Goal: Task Accomplishment & Management: Manage account settings

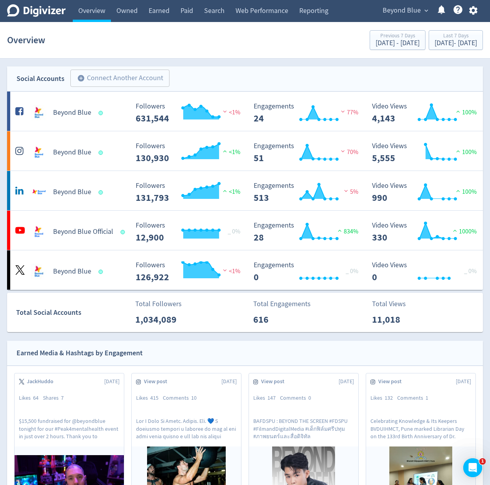
click at [411, 15] on span "Beyond Blue" at bounding box center [401, 10] width 38 height 13
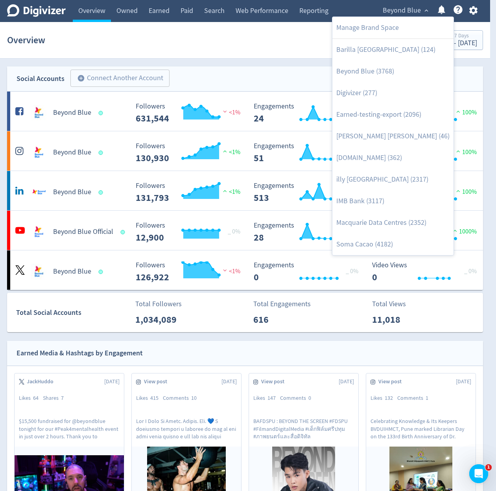
click at [365, 12] on div at bounding box center [248, 245] width 496 height 491
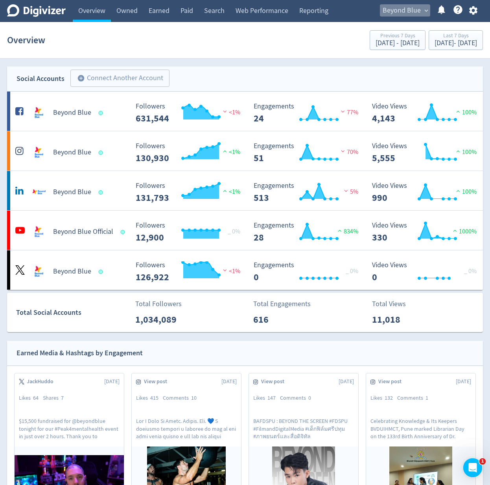
click at [399, 16] on span "Beyond Blue" at bounding box center [401, 10] width 38 height 13
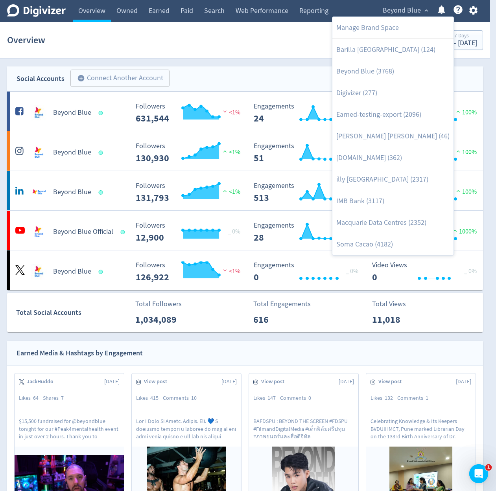
click at [279, 22] on div at bounding box center [248, 245] width 496 height 491
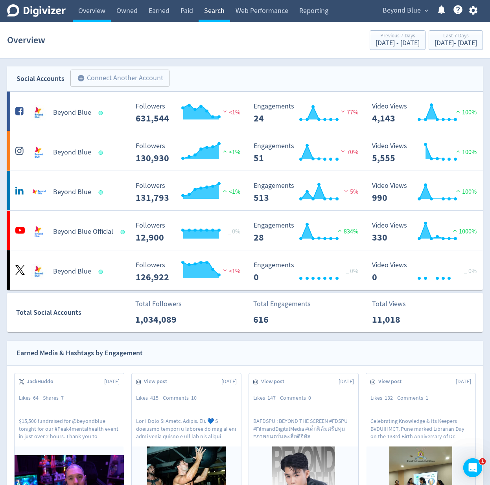
click at [208, 16] on link "Search" at bounding box center [213, 11] width 31 height 22
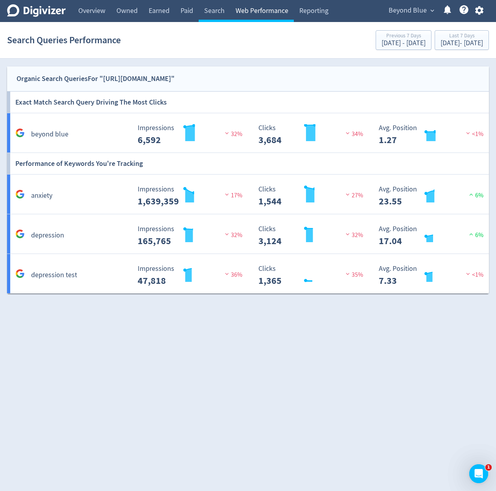
click at [244, 10] on link "Web Performance" at bounding box center [262, 11] width 64 height 22
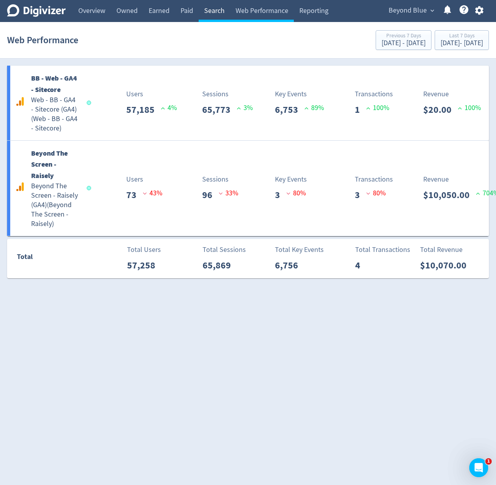
click at [222, 13] on link "Search" at bounding box center [213, 11] width 31 height 22
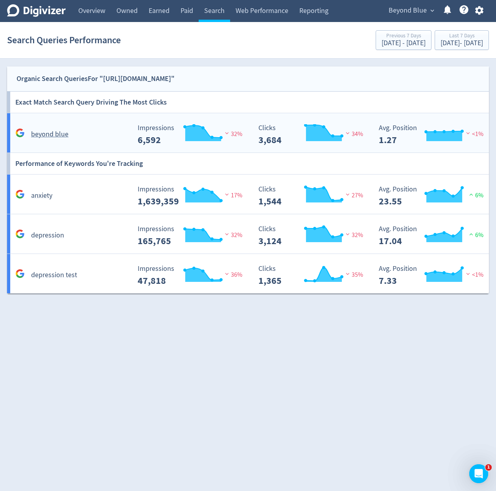
click at [213, 118] on div "Created with Highcharts 10.3.3 Impressions 6,592 32%" at bounding box center [190, 131] width 120 height 27
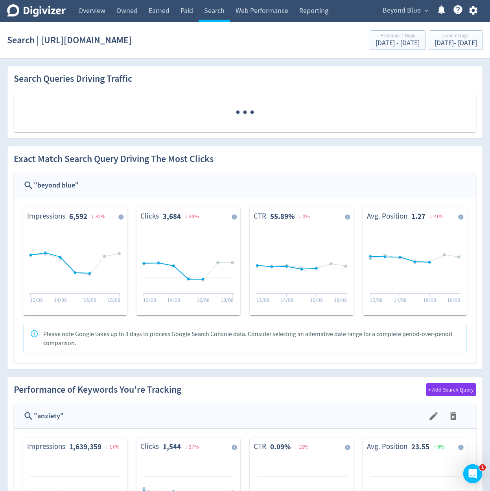
click at [250, 151] on div "Exact Match Search Query Driving The Most Clicks " beyond blue " Impressions 6,…" at bounding box center [244, 254] width 475 height 217
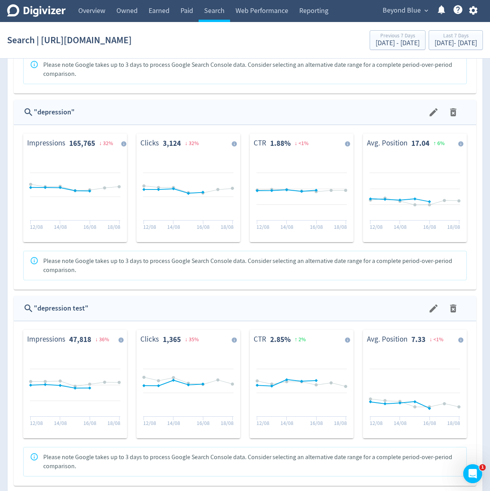
scroll to position [755, 0]
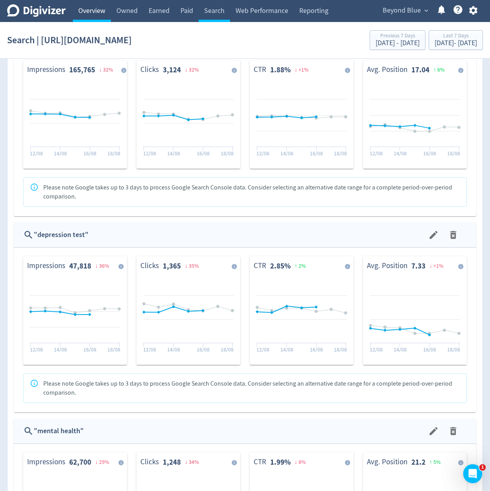
click at [96, 9] on link "Overview" at bounding box center [92, 11] width 38 height 22
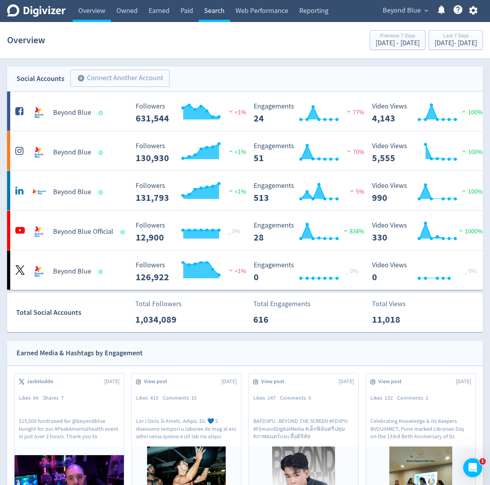
click at [224, 13] on link "Search" at bounding box center [213, 11] width 31 height 22
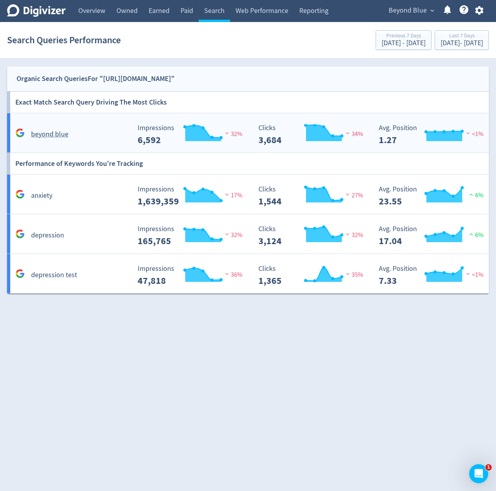
click at [267, 124] on rect "\a Clicks\a 3,684\a" at bounding box center [313, 134] width 118 height 21
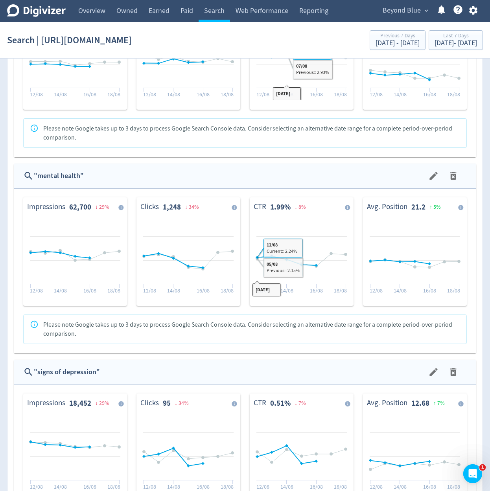
scroll to position [1131, 0]
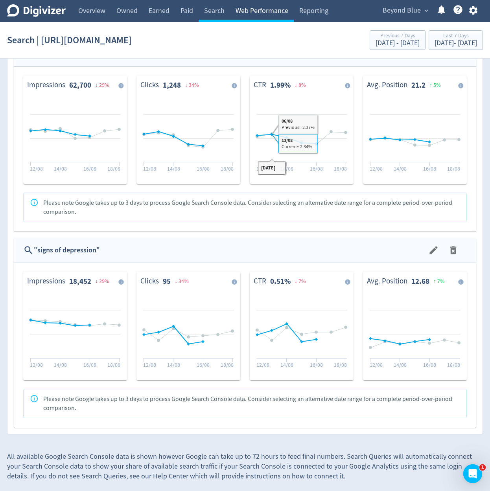
click at [242, 7] on link "Web Performance" at bounding box center [262, 11] width 64 height 22
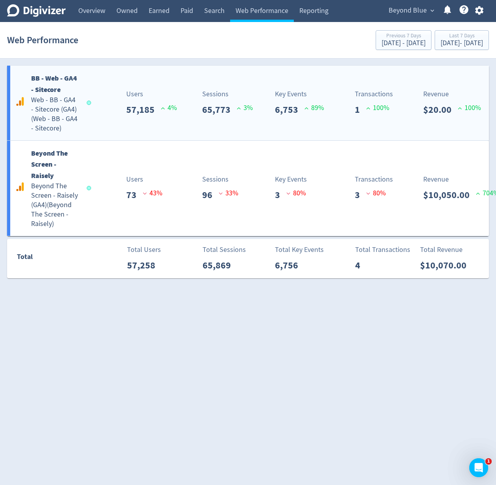
click at [196, 70] on div "BB - Web - GA4 - Sitecore Web - BB - GA4 - Sitecore (GA4) ( Web - BB - GA4 - Si…" at bounding box center [247, 103] width 481 height 75
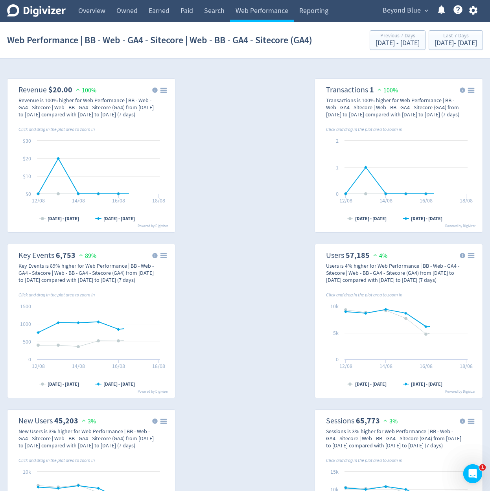
click at [253, 134] on div "Created with Highcharts 10.3.3 Chart context menu 05/08/25 - 11/08/25 12/08/25 …" at bounding box center [245, 486] width 476 height 827
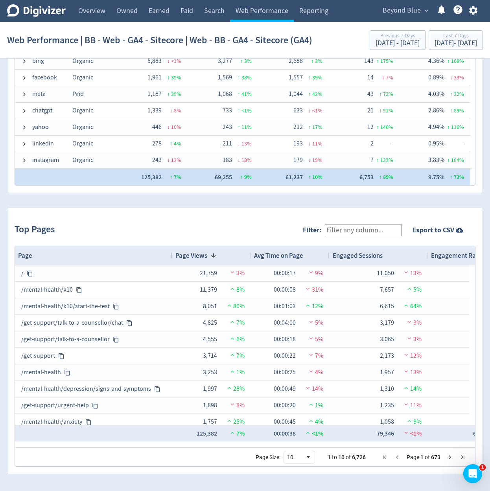
scroll to position [1005, 0]
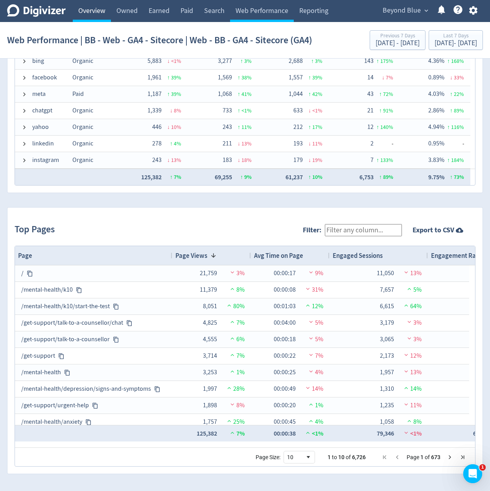
click at [77, 20] on link "Overview" at bounding box center [92, 11] width 38 height 22
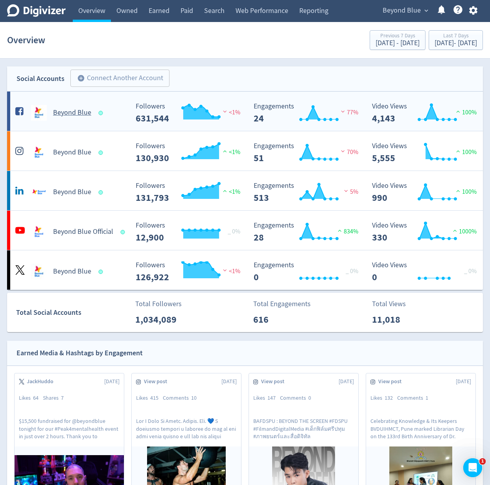
click at [146, 125] on Blue-platform1 "Beyond Blue Created with Highcharts 10.3.3 Followers 631,544 <1% Created with H…" at bounding box center [245, 111] width 476 height 39
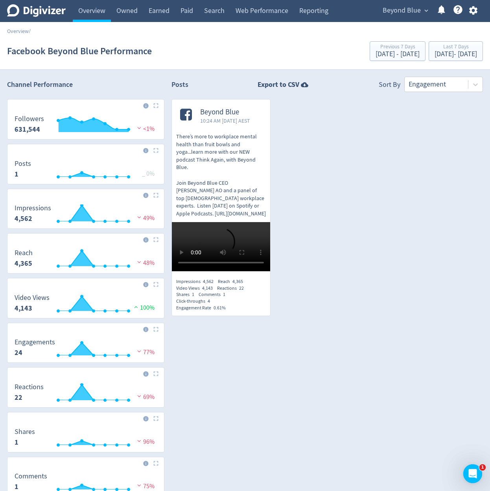
click at [293, 129] on div "Beyond Blue 10:24 AM Thu 14-Aug-25 AEST There’s more to workplace mental health…" at bounding box center [323, 211] width 318 height 224
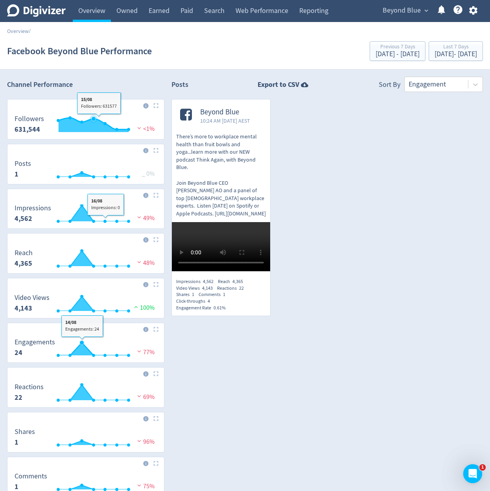
drag, startPoint x: 100, startPoint y: 126, endPoint x: 95, endPoint y: 123, distance: 5.5
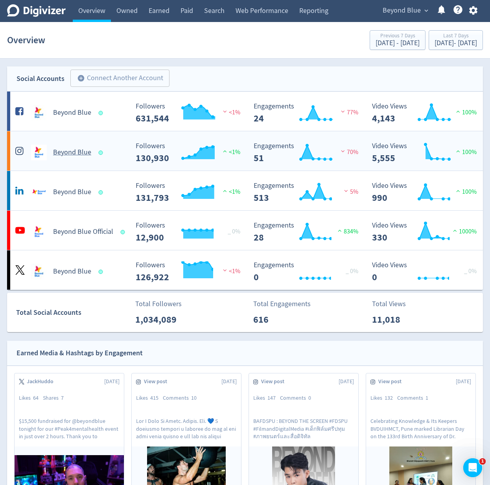
click at [123, 158] on div "Beyond Blue" at bounding box center [70, 153] width 115 height 16
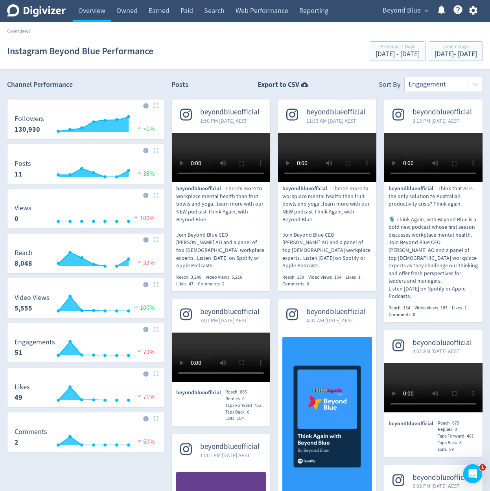
click at [155, 195] on img at bounding box center [155, 195] width 5 height 5
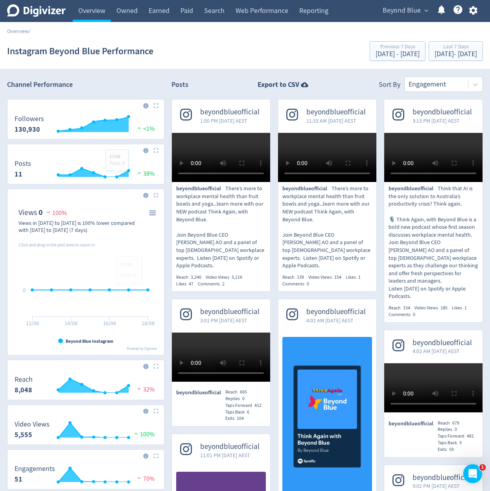
drag, startPoint x: 104, startPoint y: 71, endPoint x: 113, endPoint y: 73, distance: 9.3
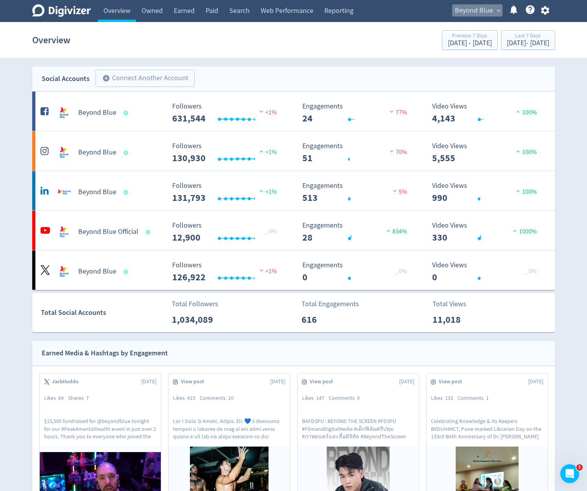
click at [477, 14] on span "Beyond Blue" at bounding box center [474, 10] width 38 height 13
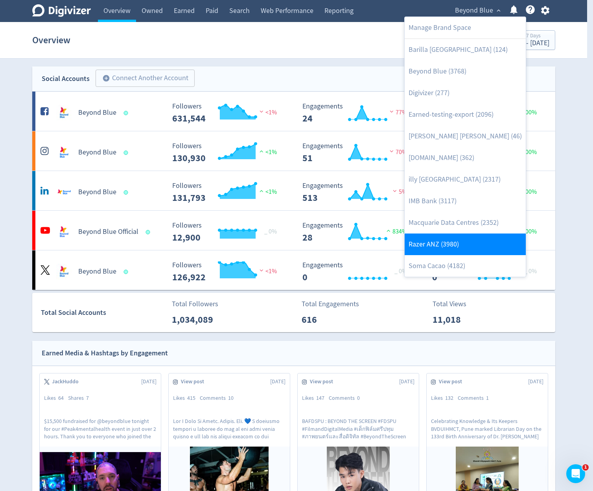
click at [468, 237] on link "Razer ANZ (3980)" at bounding box center [464, 244] width 121 height 22
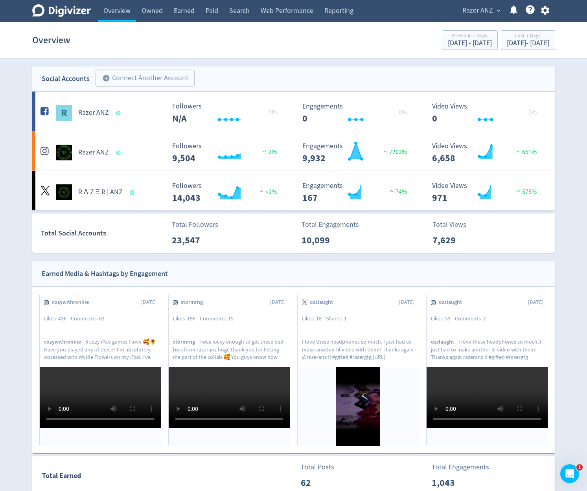
click at [386, 17] on div "Digivizer Logo Mark Digivizer Logo Overview Owned Earned Paid Search Web Perfor…" at bounding box center [293, 11] width 537 height 22
click at [180, 17] on link "Earned" at bounding box center [184, 11] width 32 height 22
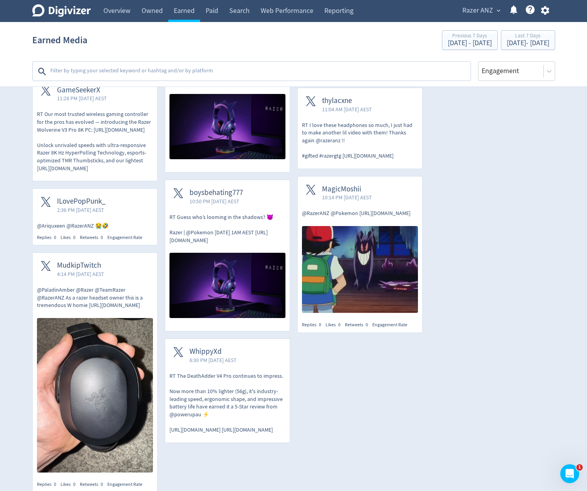
scroll to position [1978, 0]
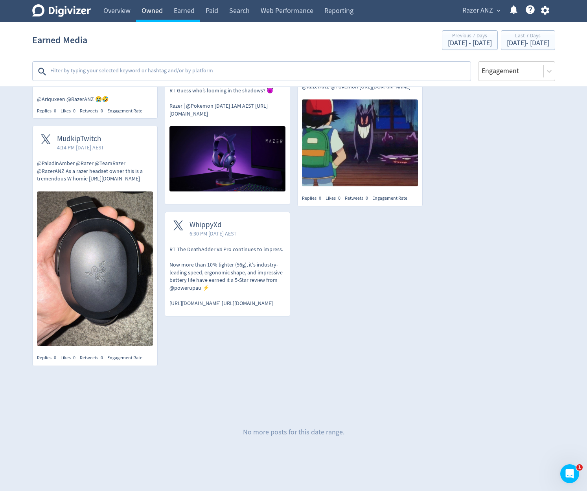
click at [143, 12] on link "Owned" at bounding box center [152, 11] width 32 height 22
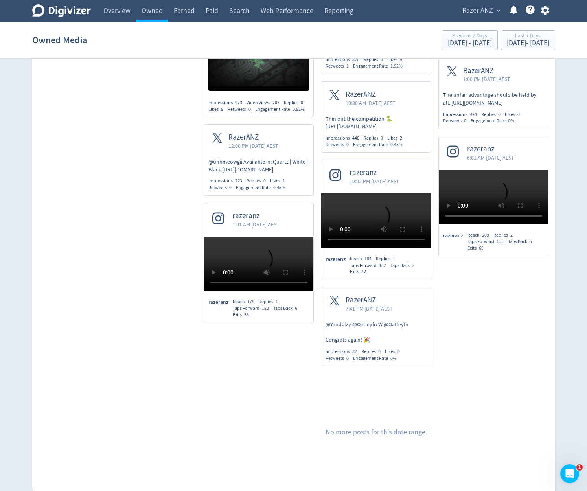
scroll to position [1810, 0]
drag, startPoint x: 160, startPoint y: 370, endPoint x: 137, endPoint y: 131, distance: 240.5
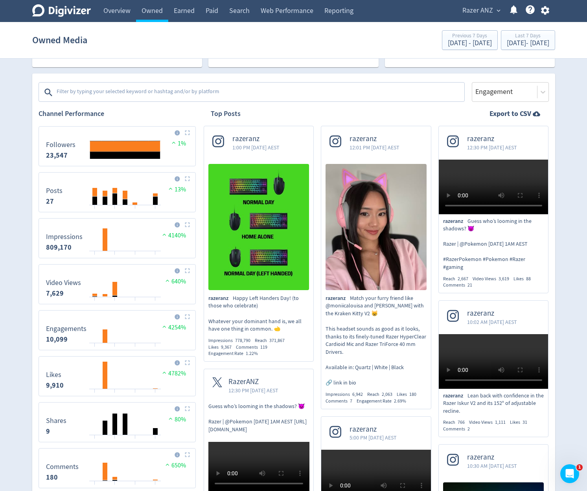
scroll to position [0, 0]
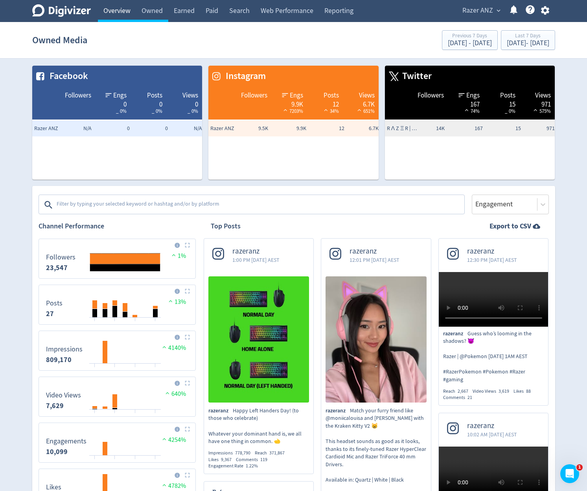
click at [113, 11] on link "Overview" at bounding box center [117, 11] width 38 height 22
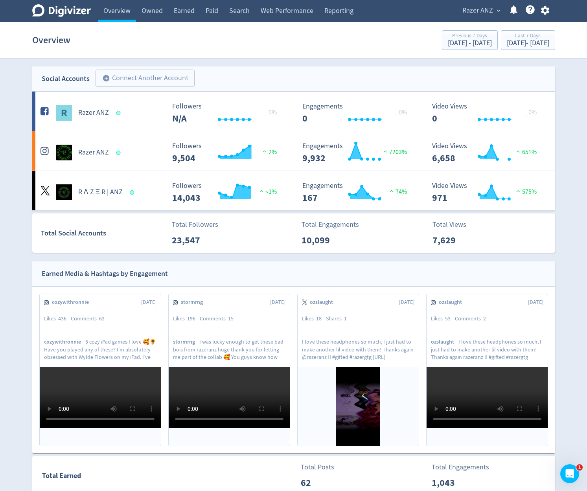
click at [566, 55] on section "Overview Previous 7 Days Aug 5, 2025 - Aug 11, 2025 Last 7 Days Aug 12, 2025 - …" at bounding box center [293, 40] width 587 height 37
click at [263, 51] on div "Overview Previous 7 Days Aug 5, 2025 - Aug 11, 2025 Last 7 Days Aug 12, 2025 - …" at bounding box center [293, 40] width 523 height 25
click at [127, 116] on div "Razer ANZ" at bounding box center [102, 113] width 127 height 16
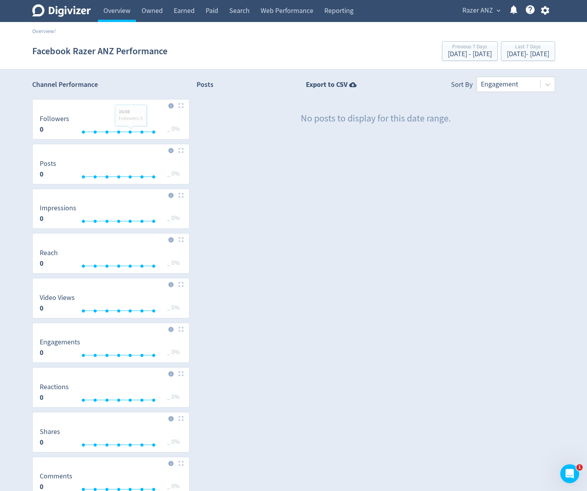
click at [283, 51] on div "Facebook Razer ANZ Performance Previous 7 Days [DATE] - [DATE] Last 7 Days [DAT…" at bounding box center [293, 51] width 523 height 25
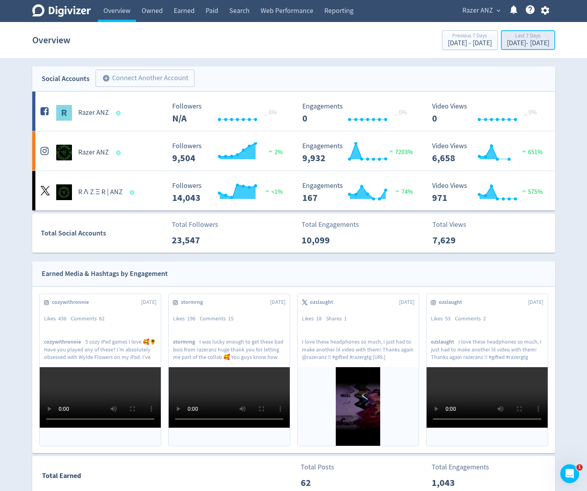
click at [507, 39] on div "Last 7 Days" at bounding box center [528, 36] width 42 height 7
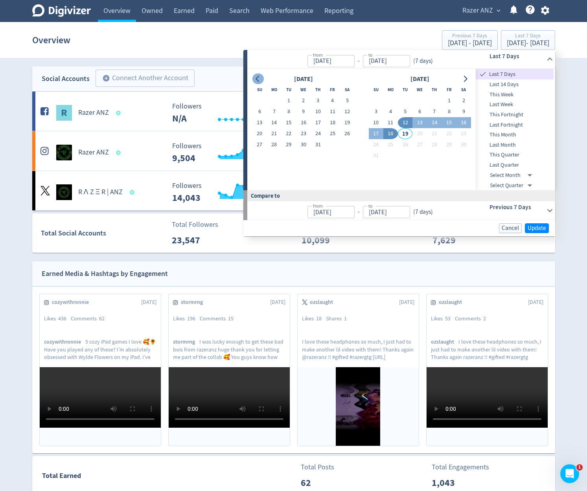
click at [257, 79] on icon "Go to previous month" at bounding box center [257, 79] width 4 height 6
click at [303, 132] on button "23" at bounding box center [303, 133] width 15 height 11
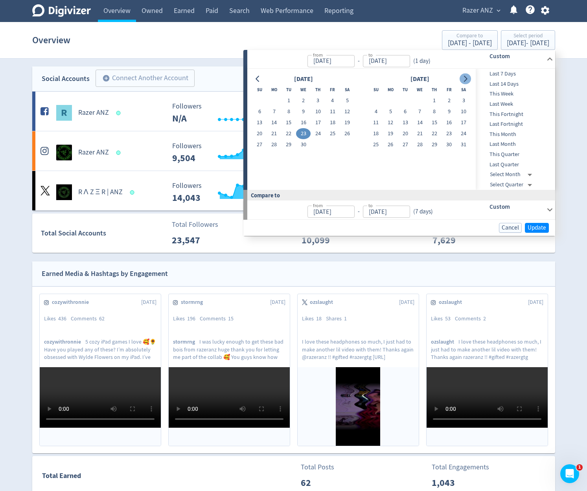
type input "Apr 23, 2025"
click at [465, 77] on icon "Go to next month" at bounding box center [465, 79] width 6 height 6
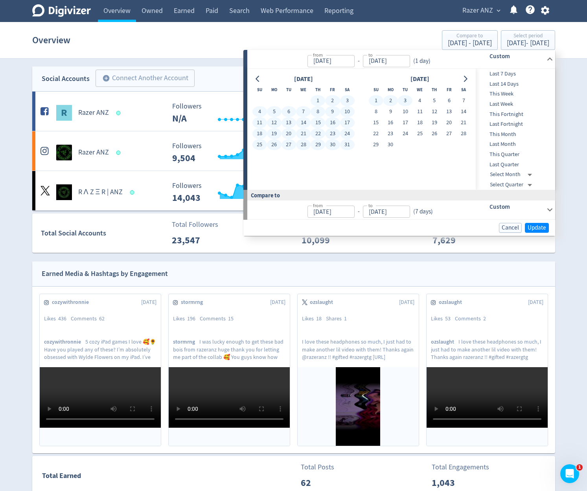
click at [404, 99] on button "3" at bounding box center [405, 100] width 15 height 11
type input "Jun 03, 2025"
type input "Mar 12, 2025"
type input "Apr 22, 2025"
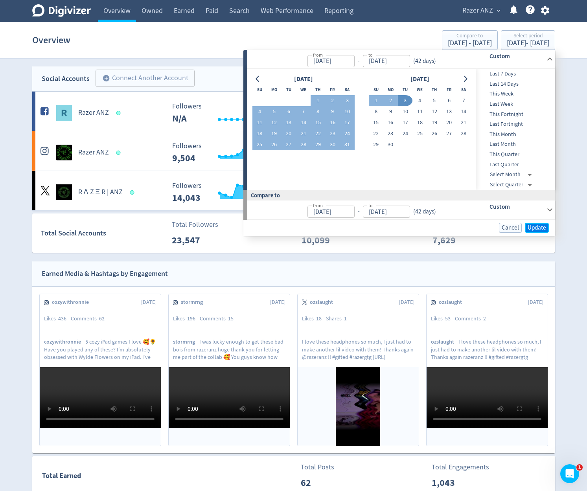
click at [544, 229] on span "Update" at bounding box center [536, 228] width 18 height 6
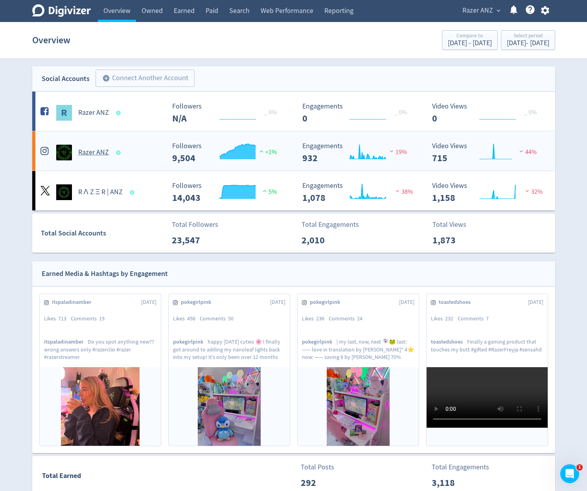
click at [134, 146] on div "Razer ANZ" at bounding box center [102, 153] width 127 height 16
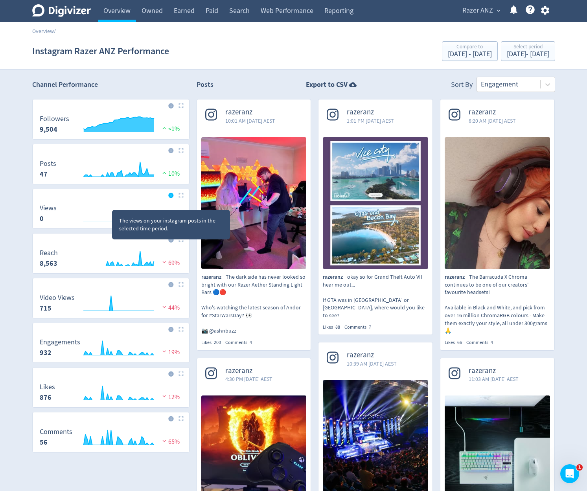
click at [171, 195] on icon at bounding box center [170, 195] width 5 height 5
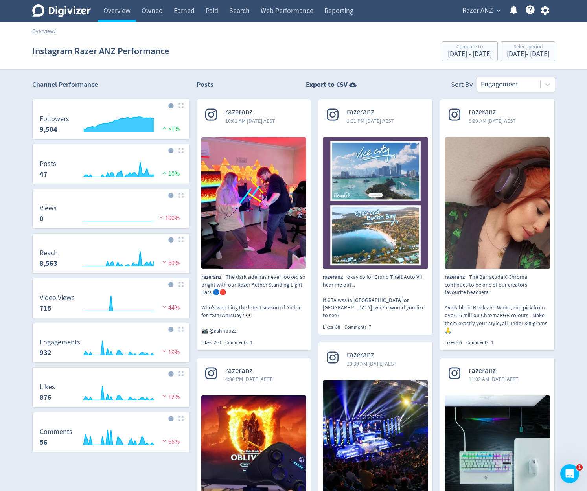
click at [490, 14] on span "Razer ANZ" at bounding box center [477, 10] width 31 height 13
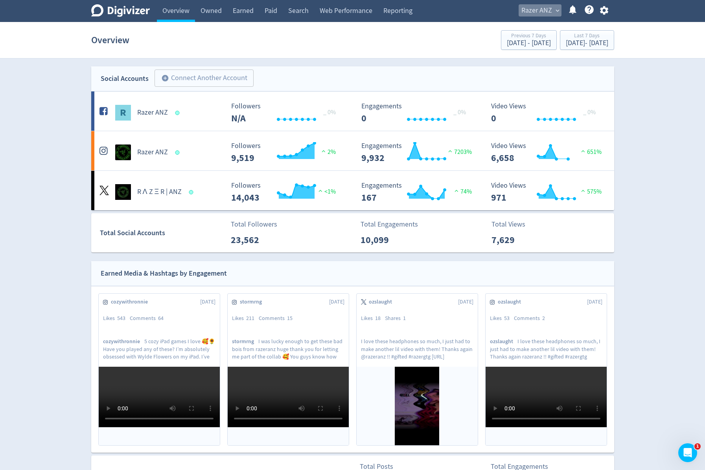
click at [554, 15] on button "Razer ANZ expand_more" at bounding box center [539, 10] width 43 height 13
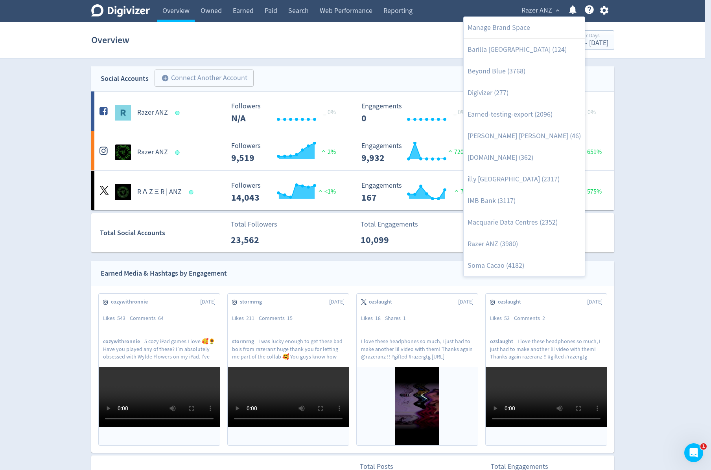
click at [364, 61] on div at bounding box center [355, 235] width 711 height 470
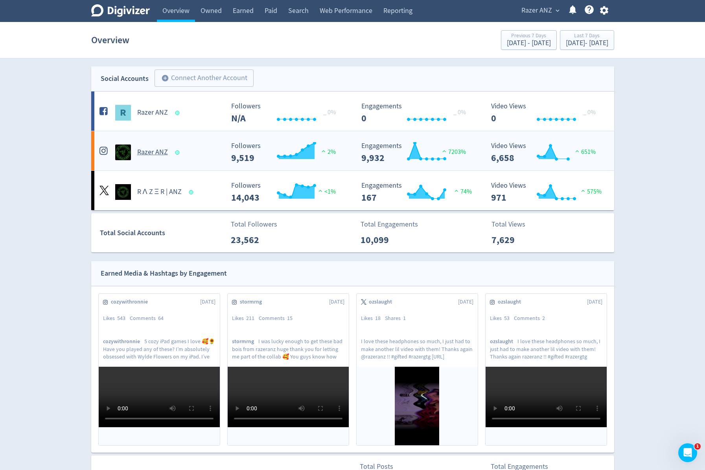
click at [193, 154] on div "Razer ANZ" at bounding box center [160, 153] width 127 height 16
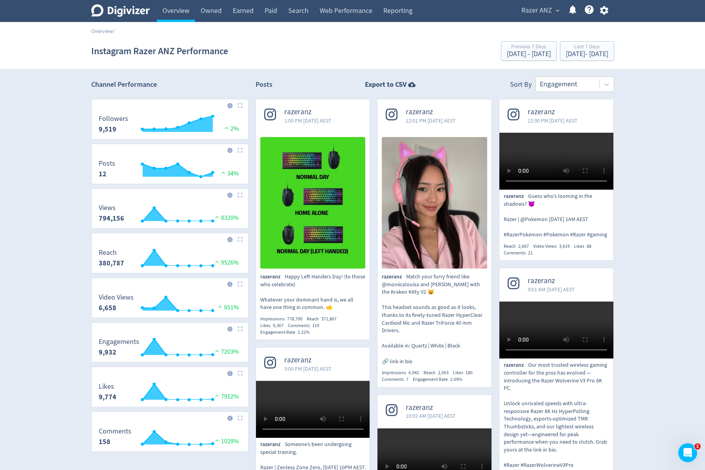
click at [239, 195] on img at bounding box center [239, 195] width 5 height 5
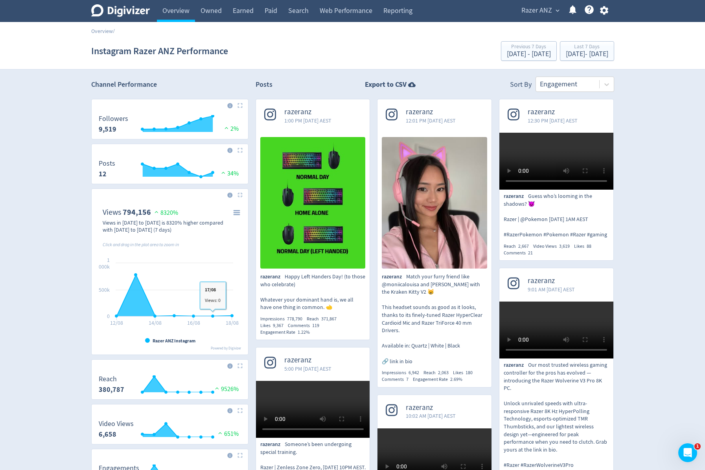
click at [575, 64] on section "Instagram Razer ANZ Performance Previous 7 Days [DATE] - [DATE] Last 7 Days [DA…" at bounding box center [352, 51] width 705 height 37
click at [588, 48] on div "Last 7 Days" at bounding box center [587, 47] width 42 height 7
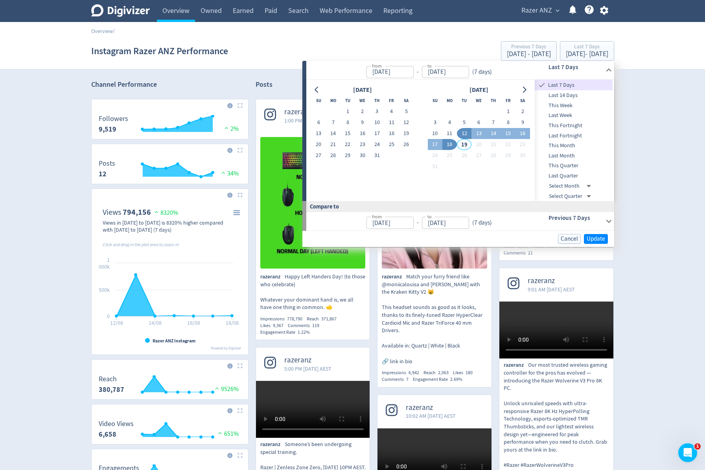
drag, startPoint x: 331, startPoint y: 92, endPoint x: 325, endPoint y: 92, distance: 6.3
click at [331, 92] on div "[DATE]" at bounding box center [362, 90] width 102 height 11
click at [325, 92] on div "[DATE]" at bounding box center [362, 90] width 102 height 11
click at [321, 91] on button "Go to previous month" at bounding box center [316, 89] width 11 height 11
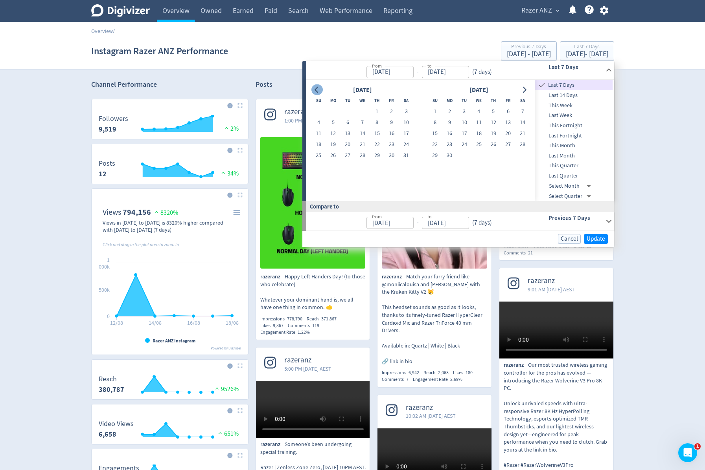
click at [313, 89] on button "Go to previous month" at bounding box center [316, 89] width 11 height 11
click at [354, 112] on button "1" at bounding box center [347, 111] width 15 height 11
type input "[DATE]"
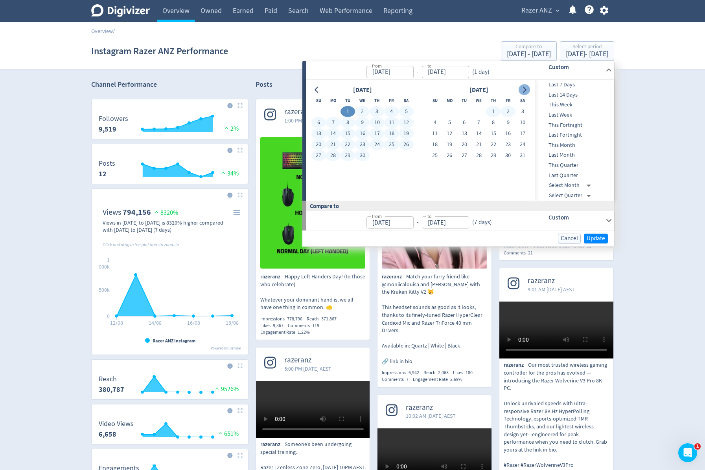
click at [522, 93] on icon "Go to next month" at bounding box center [524, 90] width 6 height 6
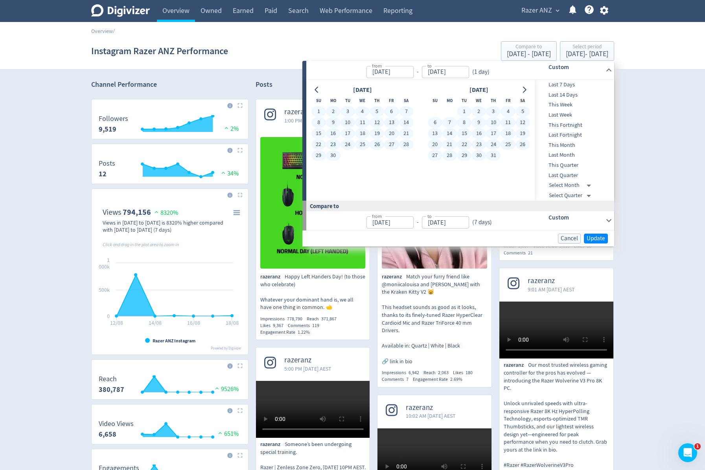
click at [492, 160] on button "31" at bounding box center [493, 155] width 15 height 11
type input "[DATE]"
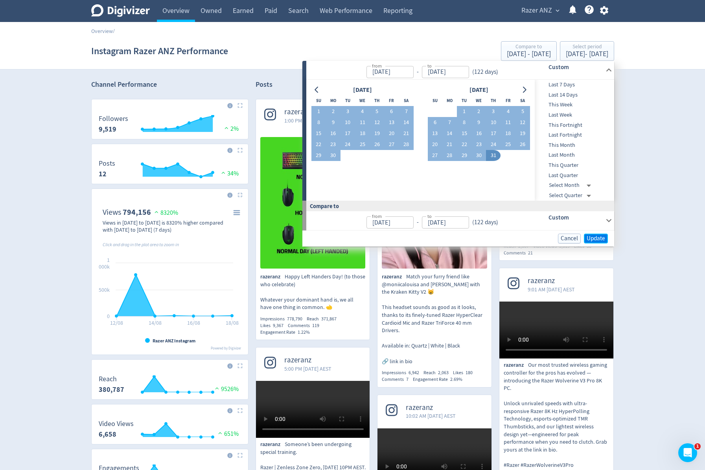
click at [593, 239] on span "Update" at bounding box center [595, 239] width 18 height 6
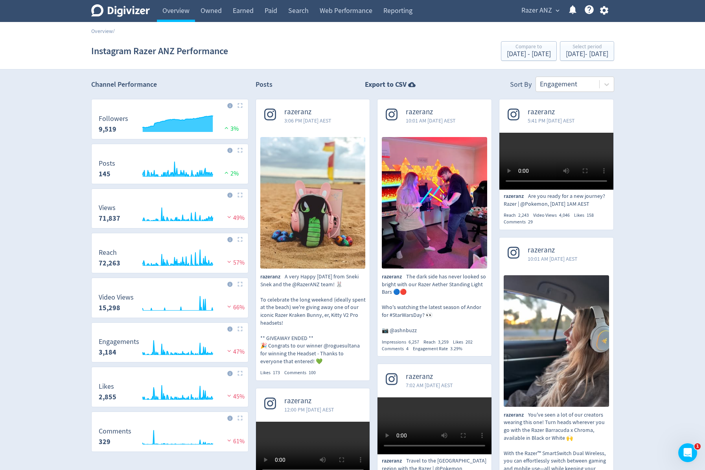
click at [241, 195] on img at bounding box center [239, 195] width 5 height 5
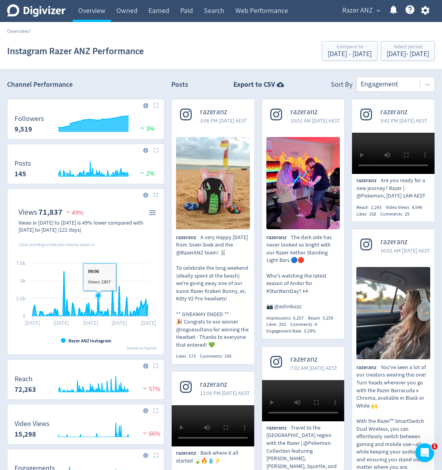
drag, startPoint x: 99, startPoint y: 297, endPoint x: 92, endPoint y: 297, distance: 6.3
click at [95, 297] on g "\a Views\a 71,837\a" at bounding box center [90, 294] width 115 height 44
